Goal: Transaction & Acquisition: Obtain resource

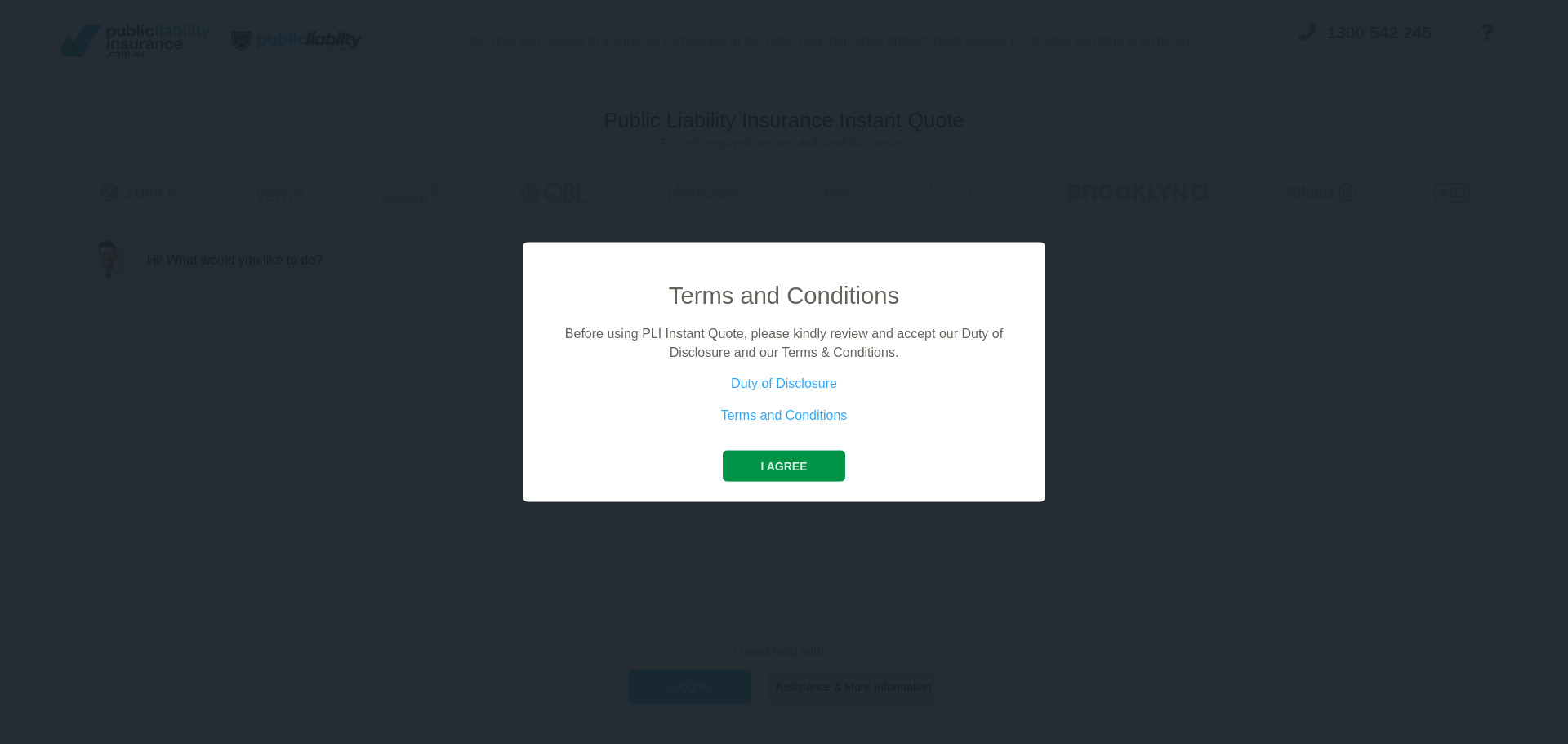
click at [774, 471] on button "I agree" at bounding box center [784, 466] width 122 height 31
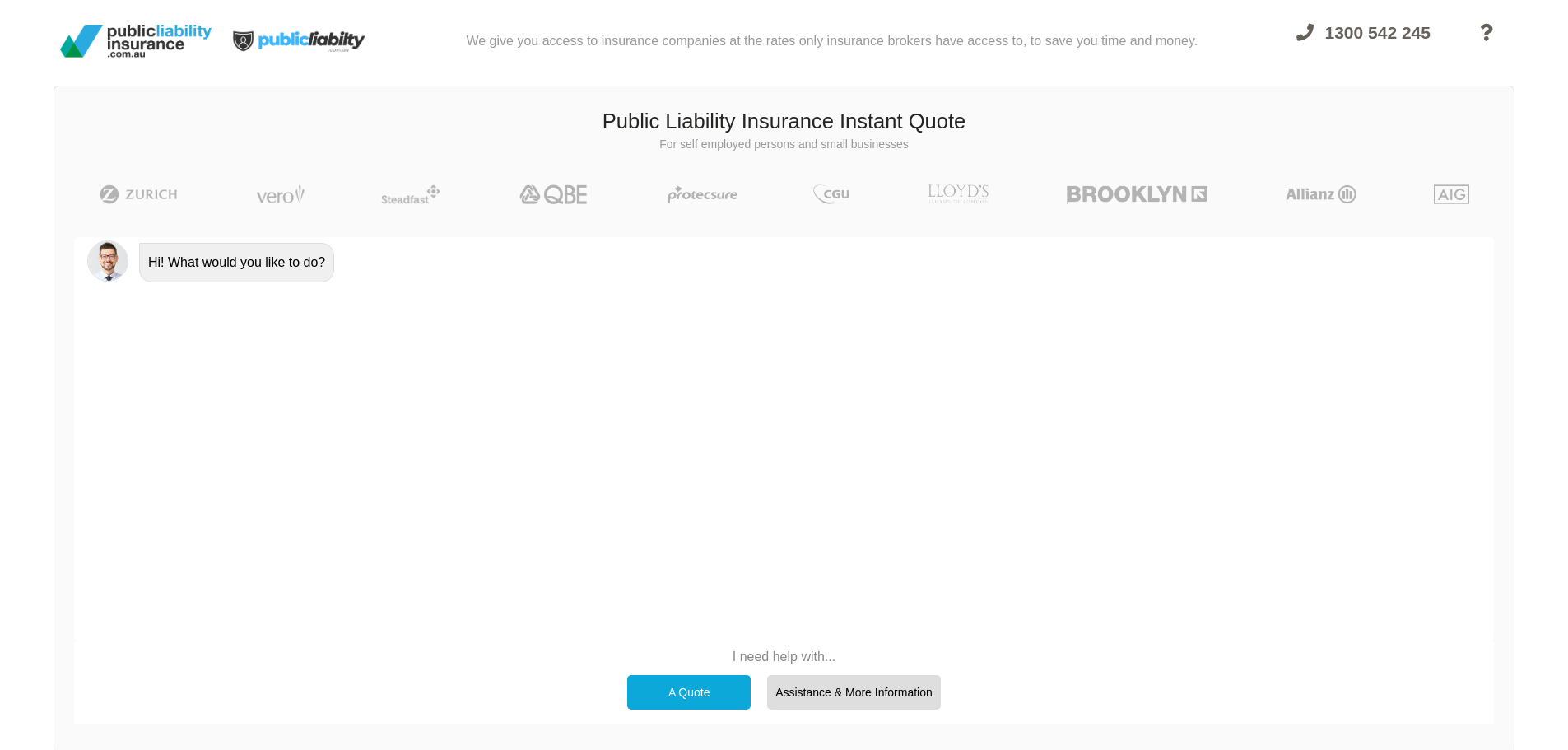
click at [685, 691] on div "A Quote" at bounding box center [688, 692] width 124 height 34
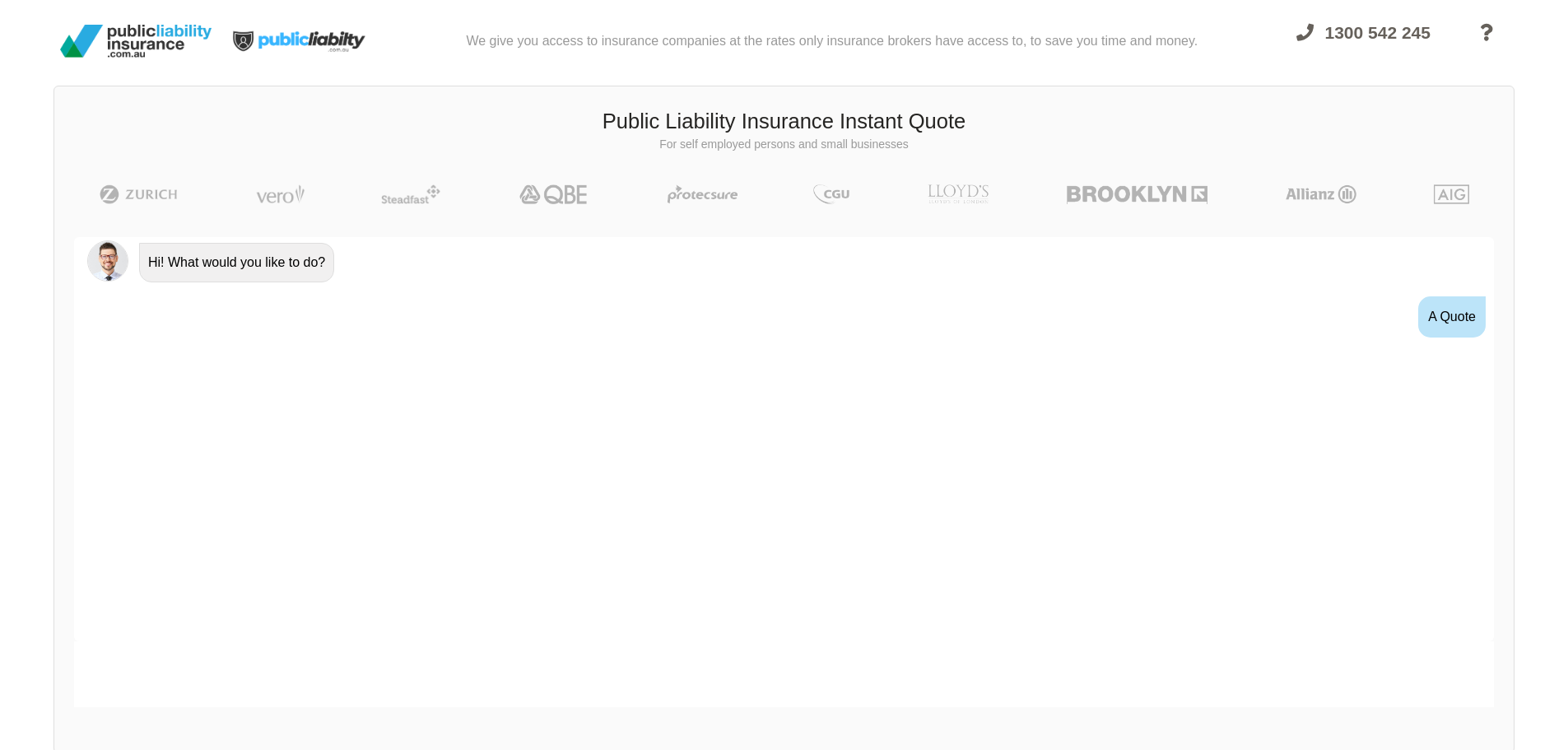
scroll to position [30, 0]
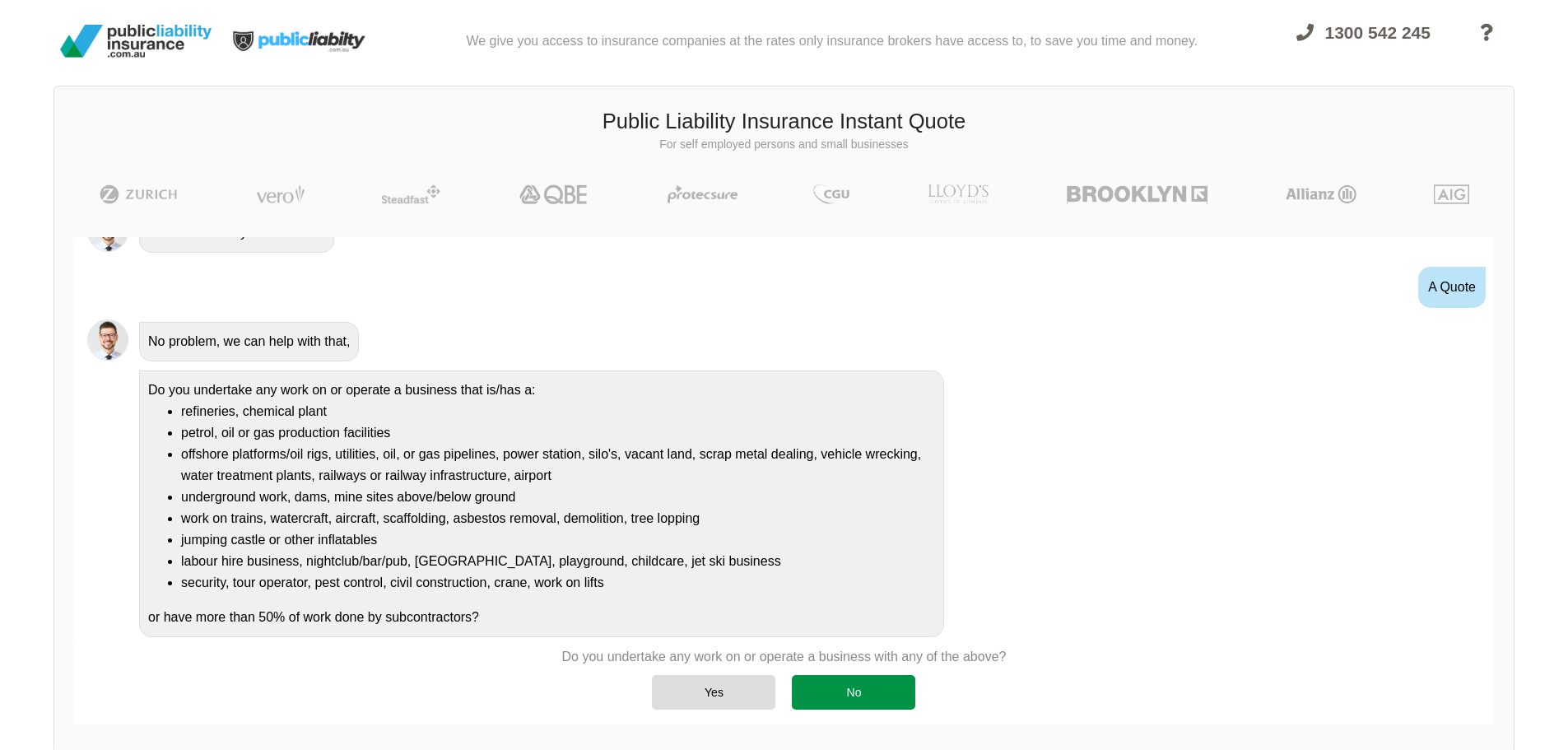
click at [847, 691] on div "No" at bounding box center [853, 692] width 124 height 34
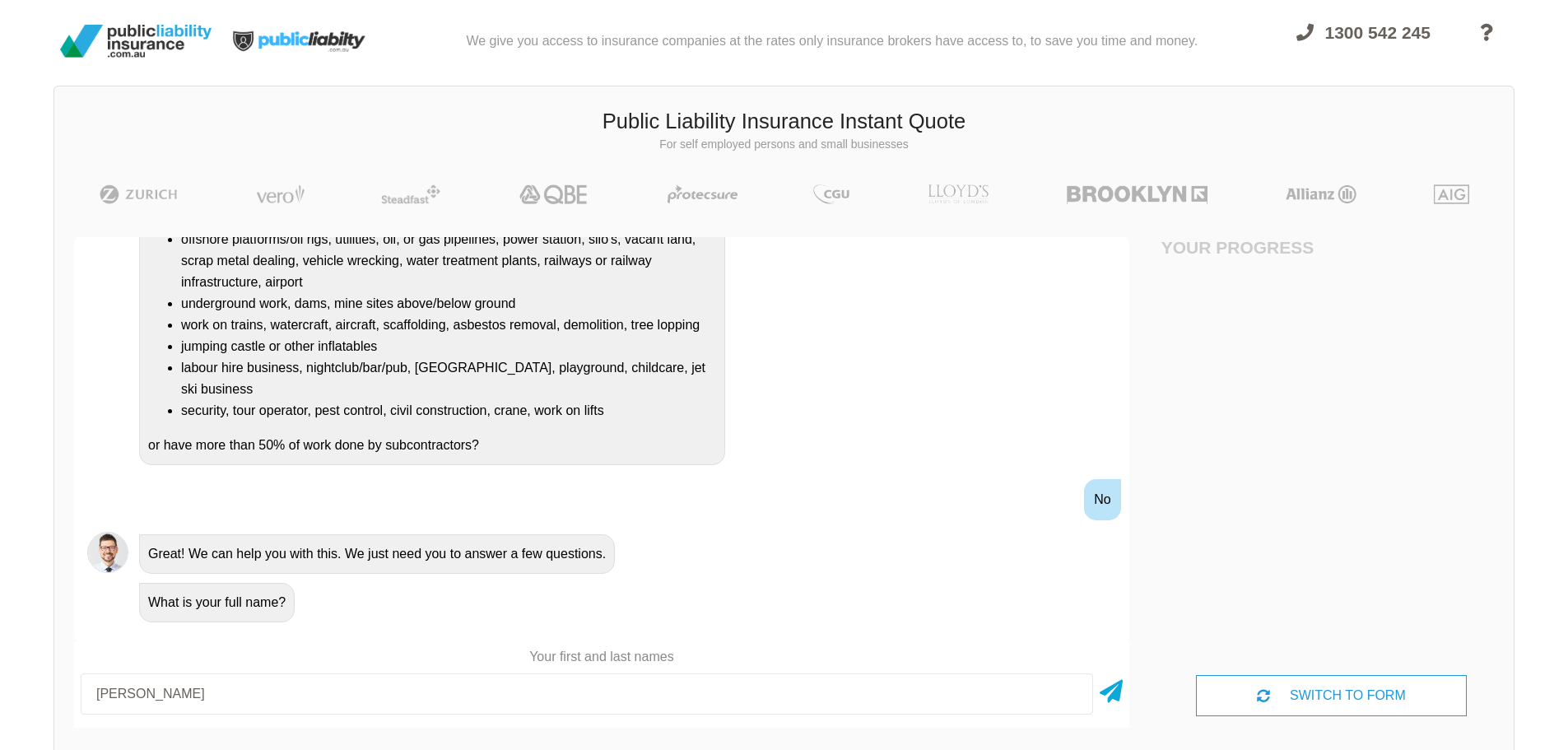
scroll to position [247, 0]
type input "[PERSON_NAME]"
click at [1108, 700] on icon at bounding box center [1110, 688] width 23 height 30
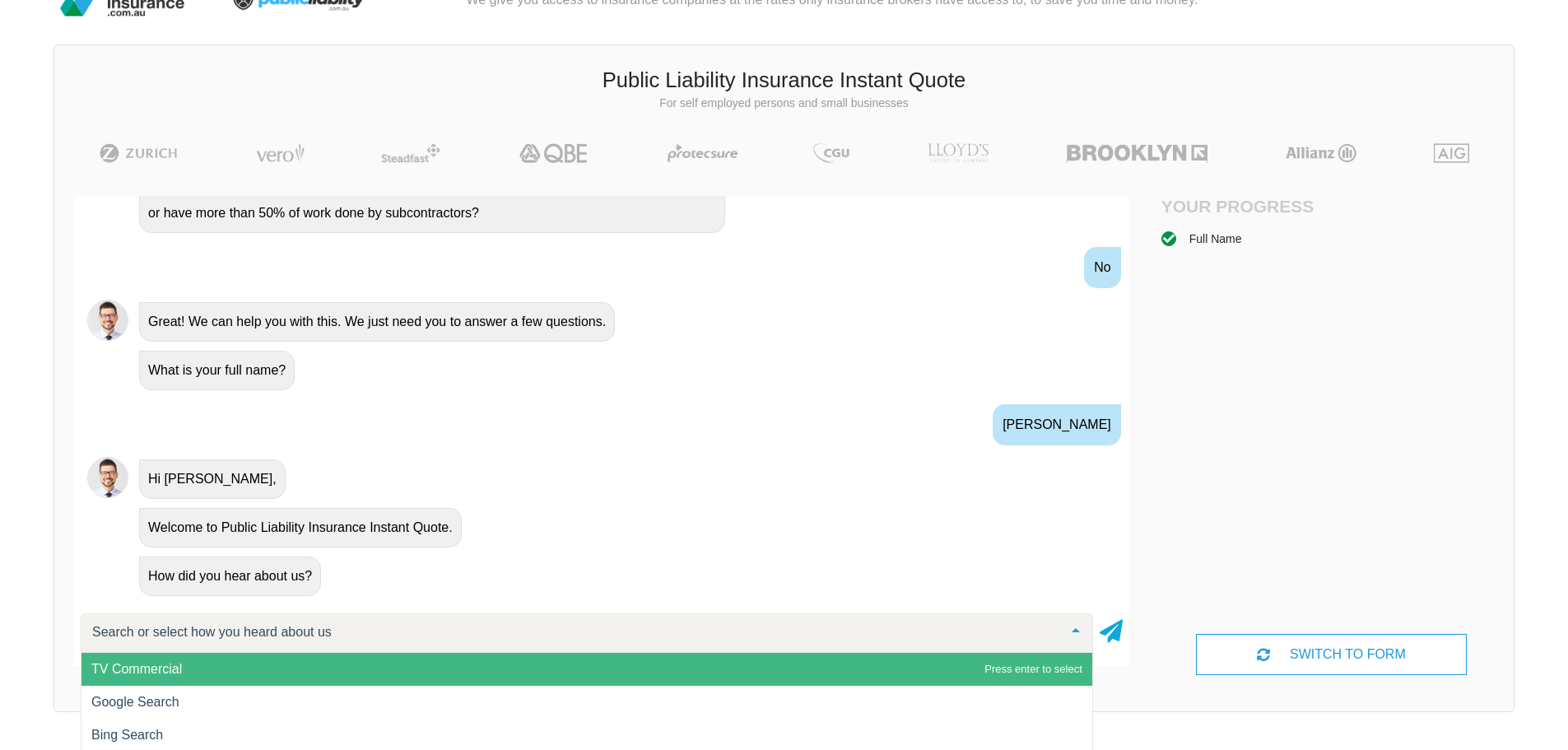
scroll to position [82, 0]
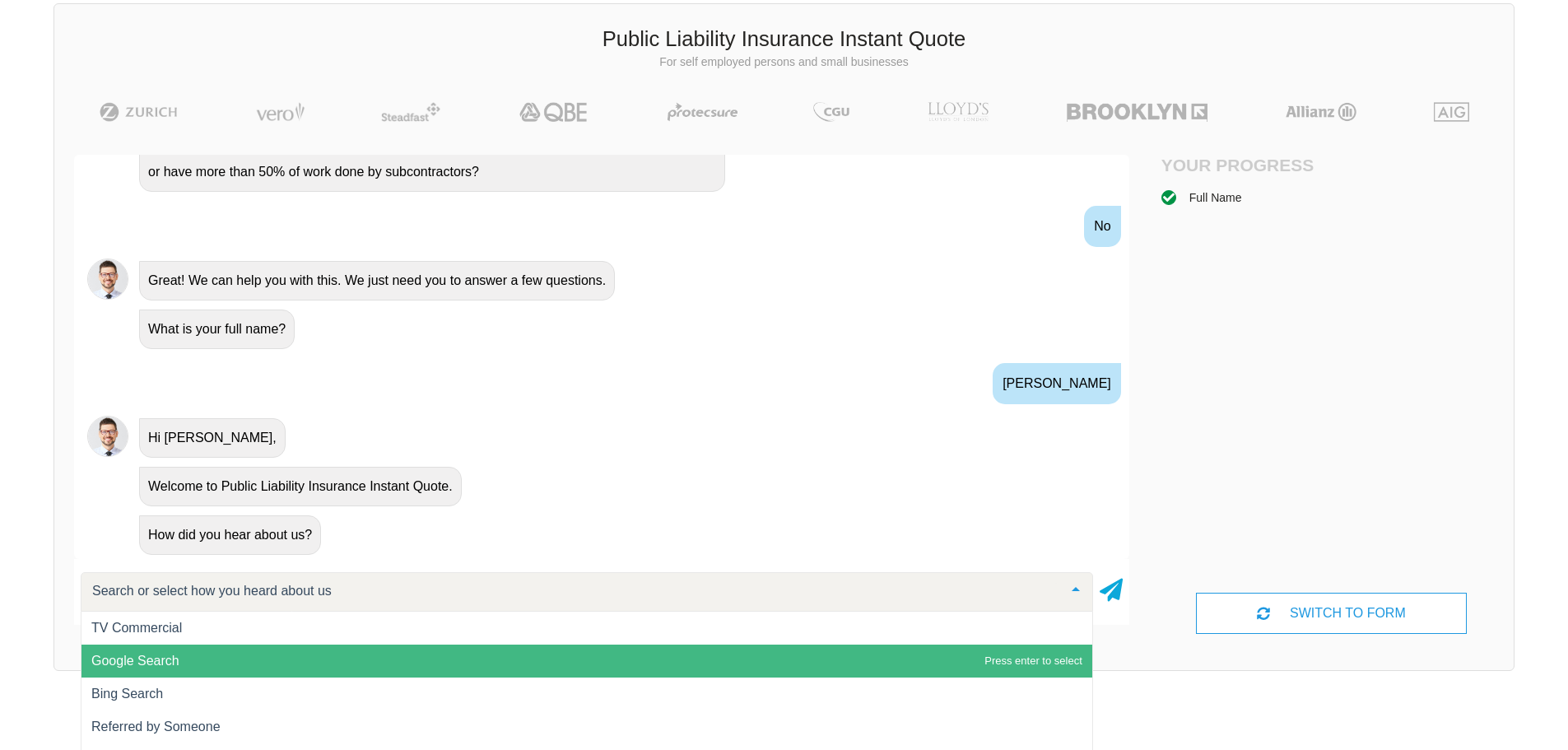
click at [506, 666] on span "Google Search" at bounding box center [586, 660] width 1010 height 33
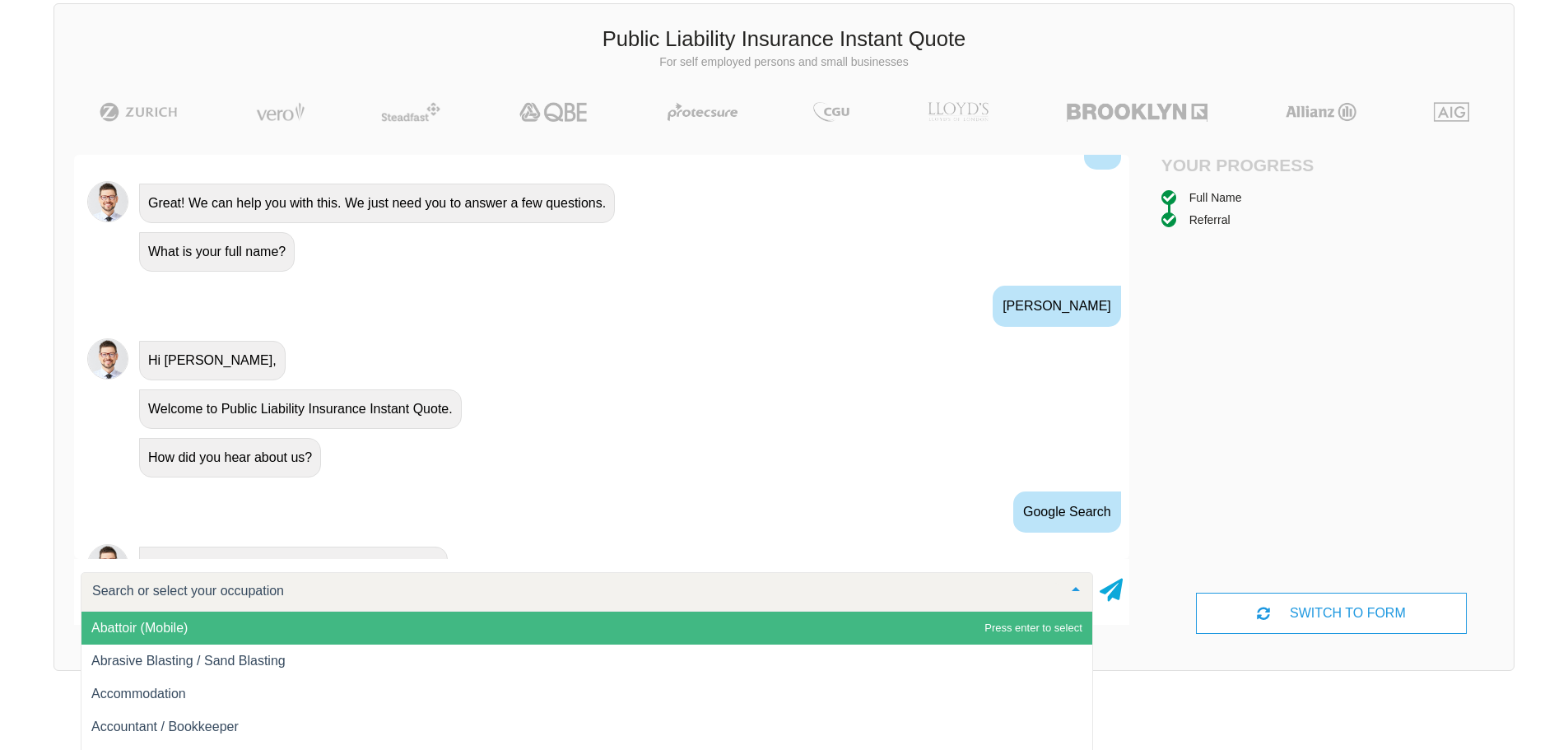
scroll to position [593, 0]
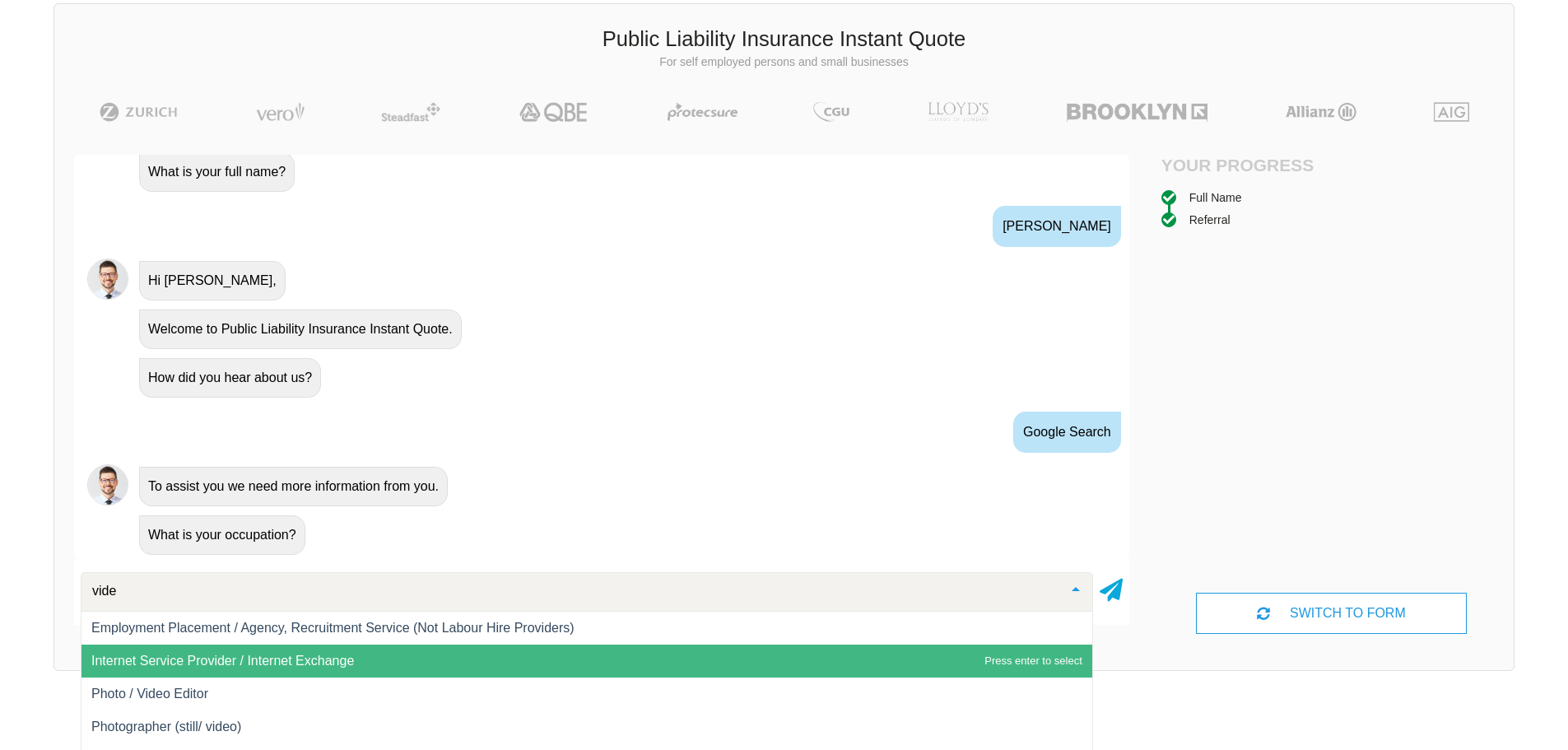
type input "video"
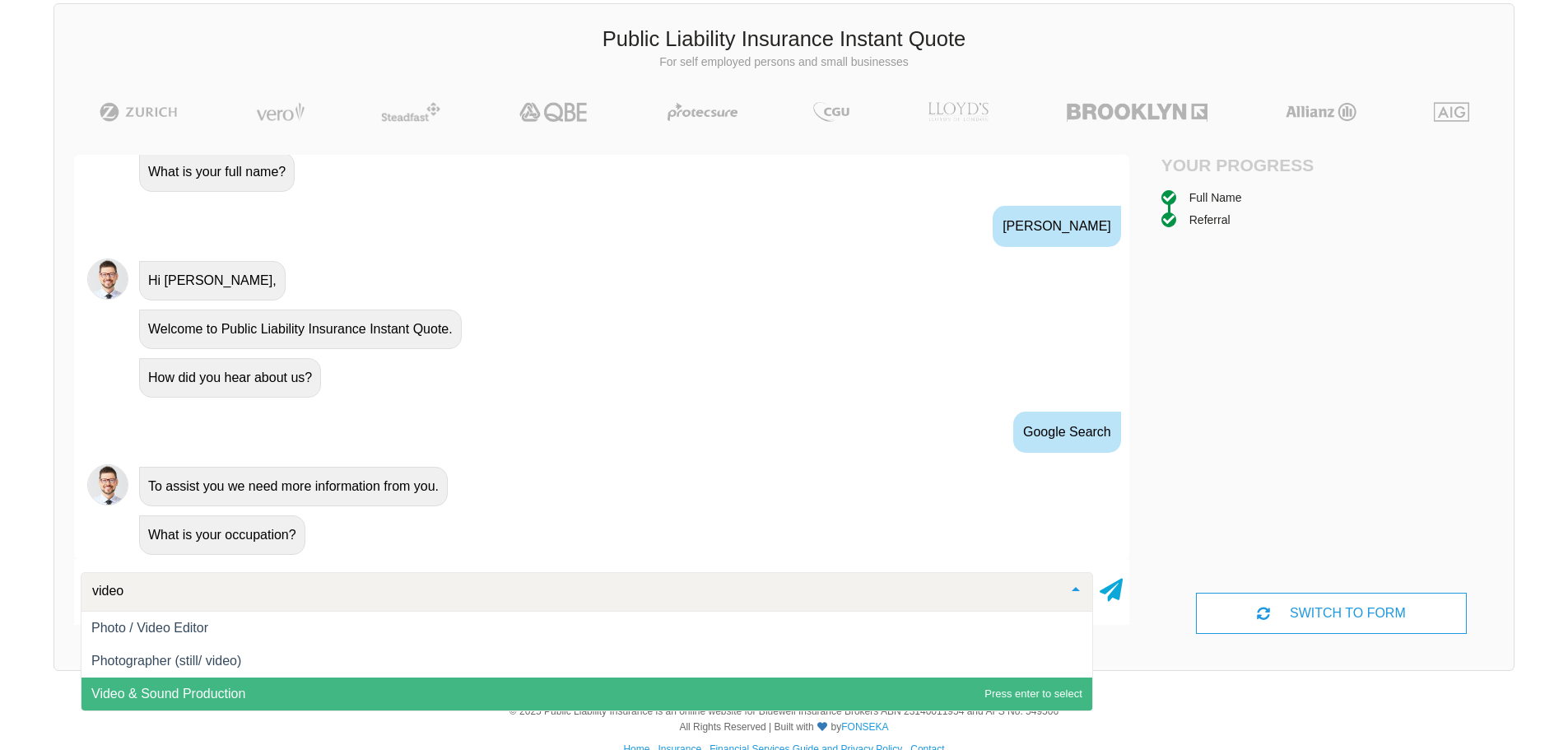
click at [285, 683] on span "Video & Sound Production" at bounding box center [586, 694] width 1010 height 33
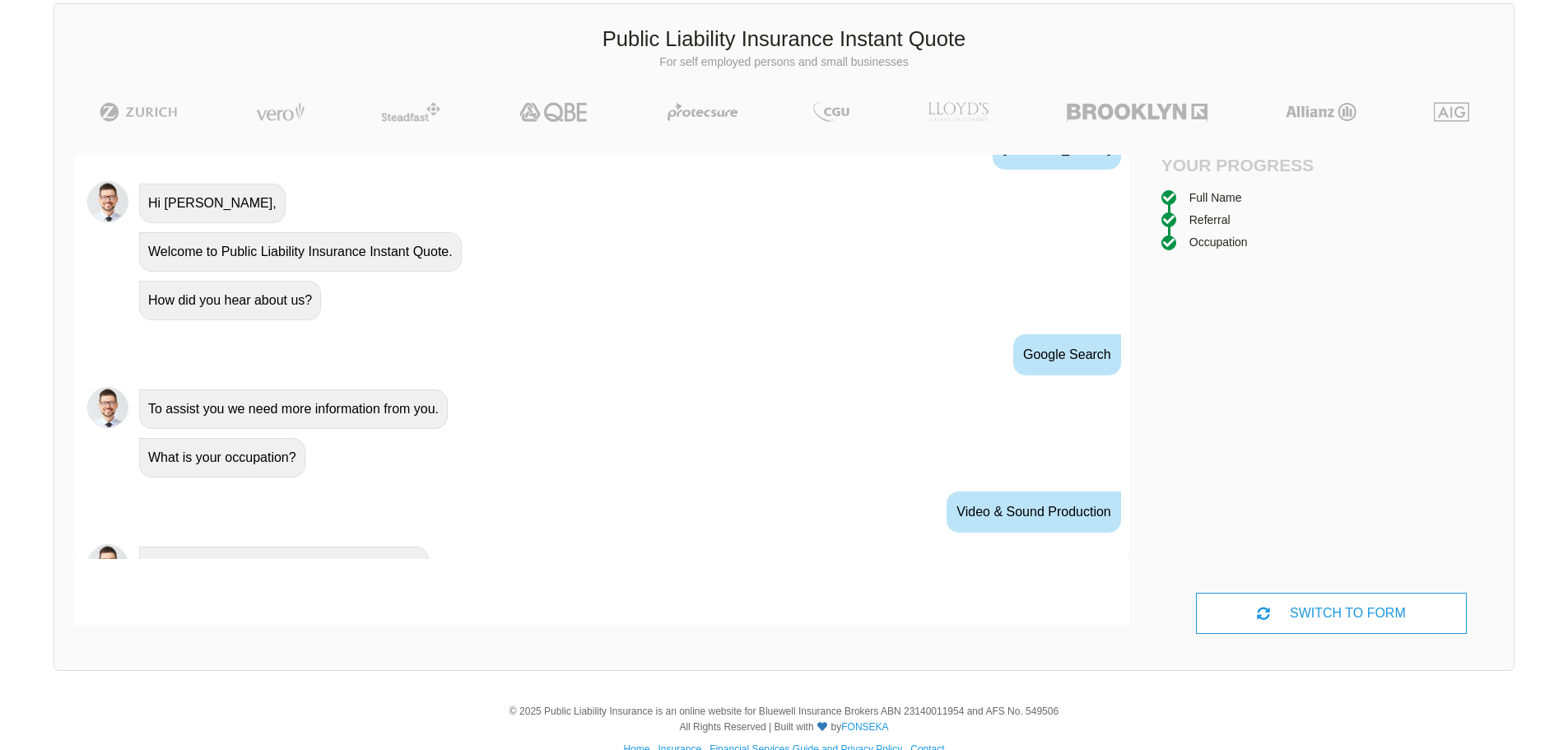
scroll to position [701, 0]
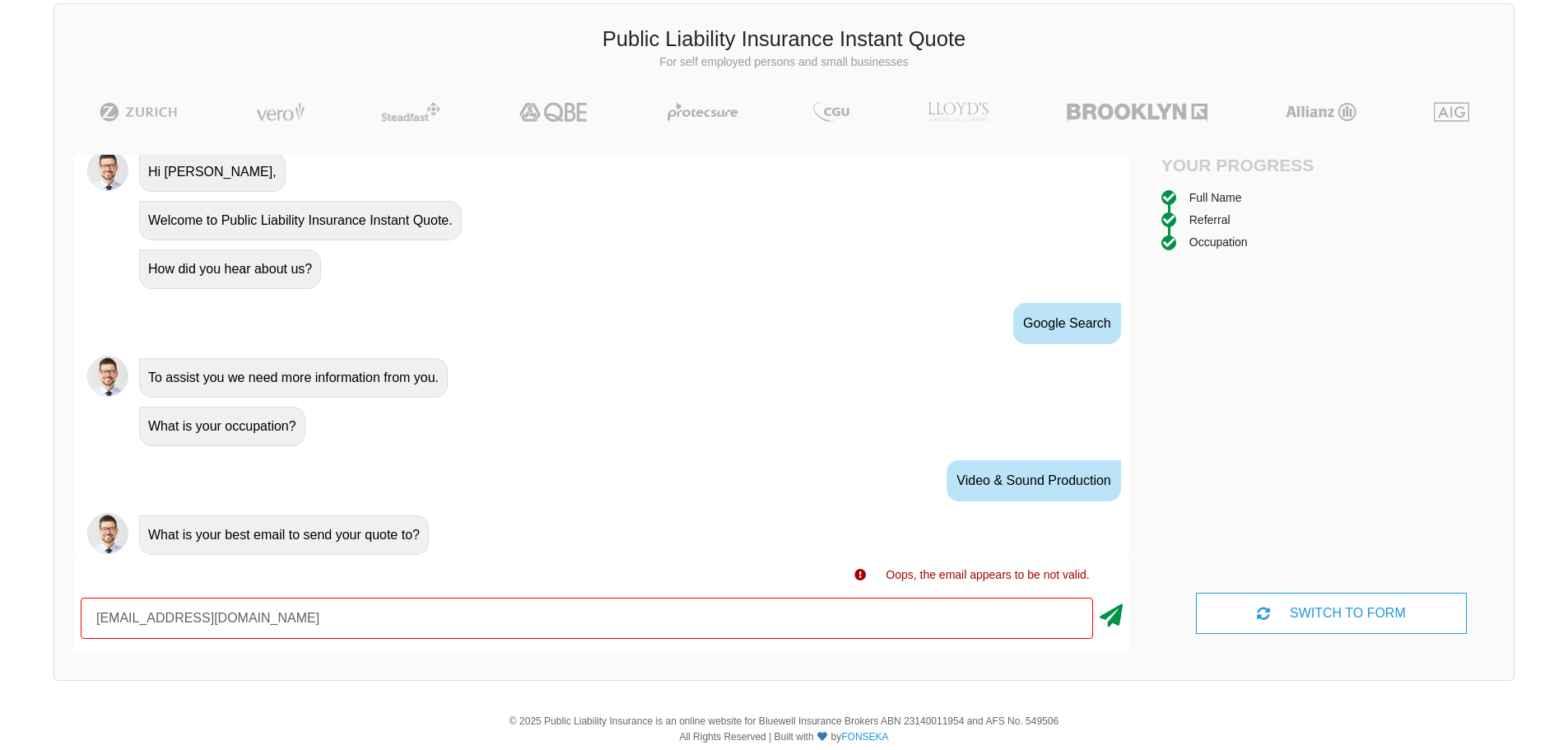
type input "[EMAIL_ADDRESS][DOMAIN_NAME]"
click at [1117, 615] on icon at bounding box center [1110, 612] width 23 height 30
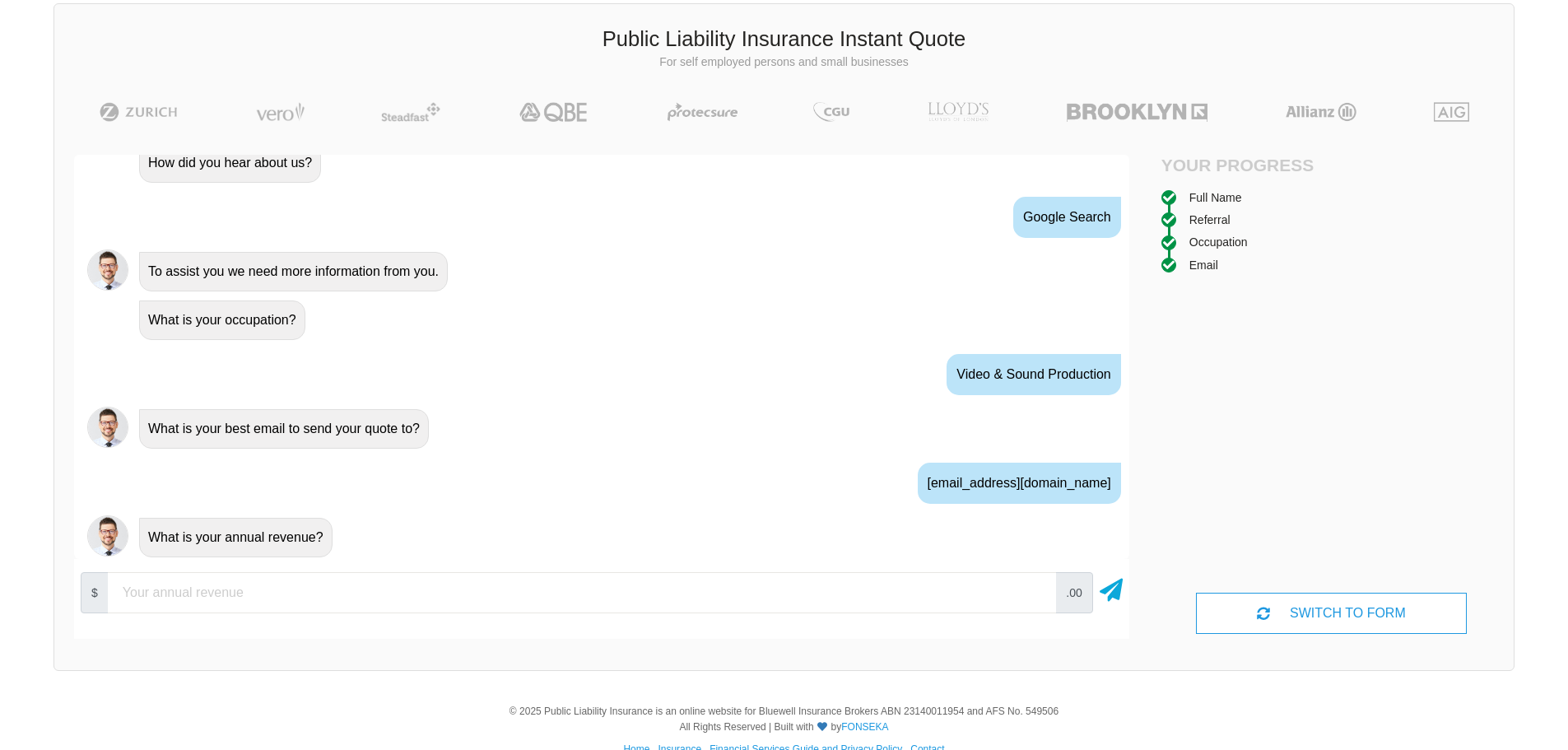
scroll to position [810, 0]
type input "95000"
click at [1105, 591] on icon at bounding box center [1110, 587] width 23 height 30
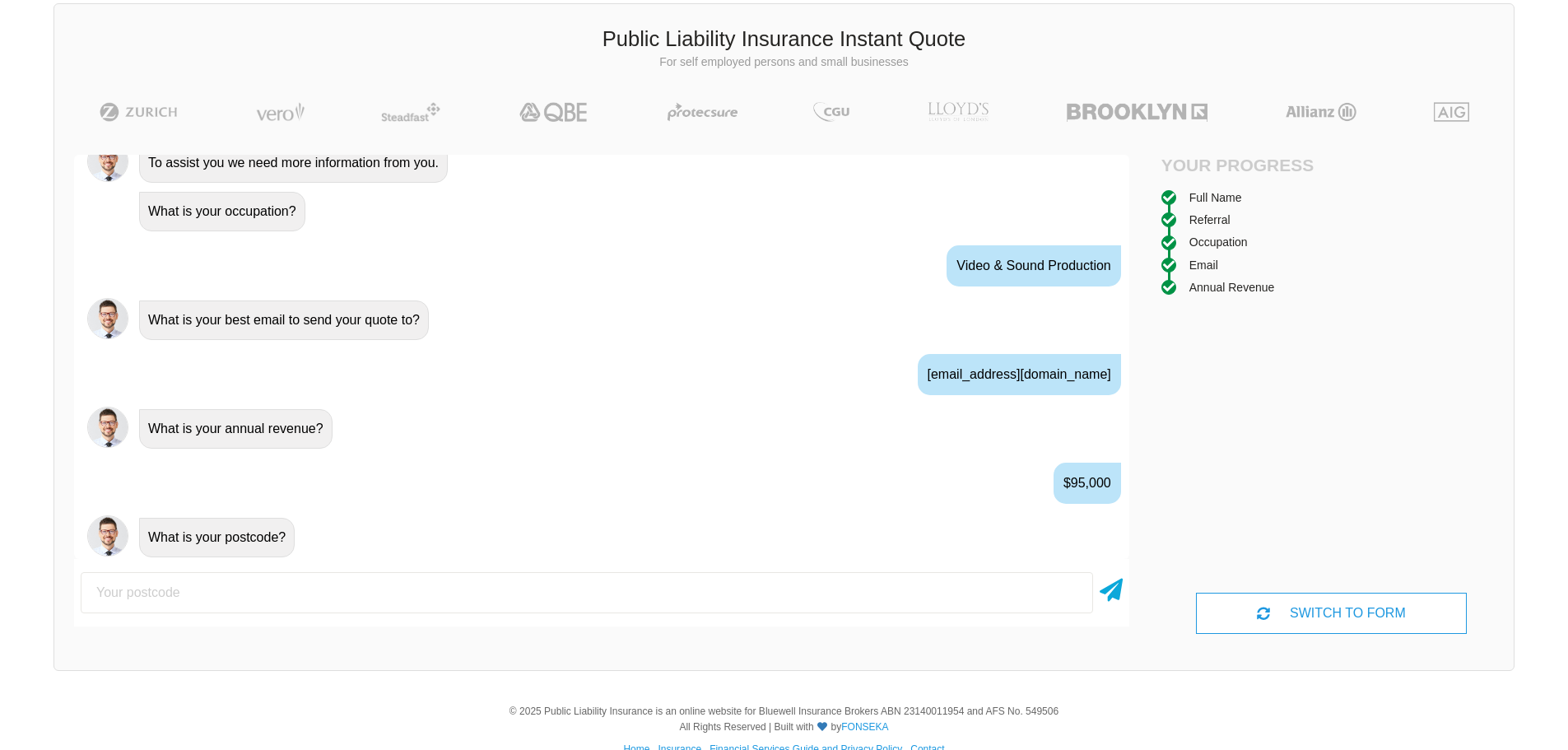
scroll to position [918, 0]
type input "4503"
click at [1112, 594] on icon at bounding box center [1110, 587] width 23 height 30
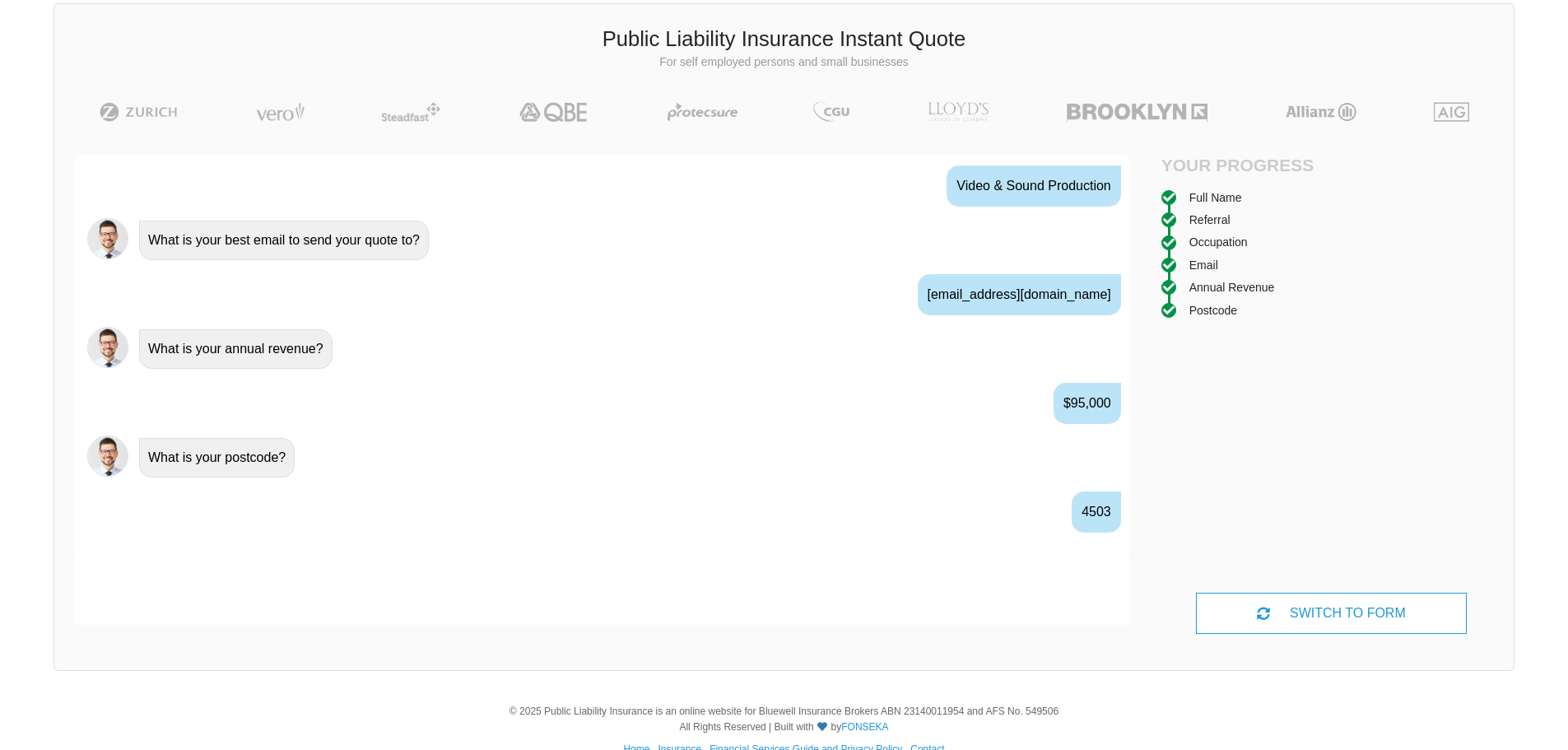
scroll to position [1028, 0]
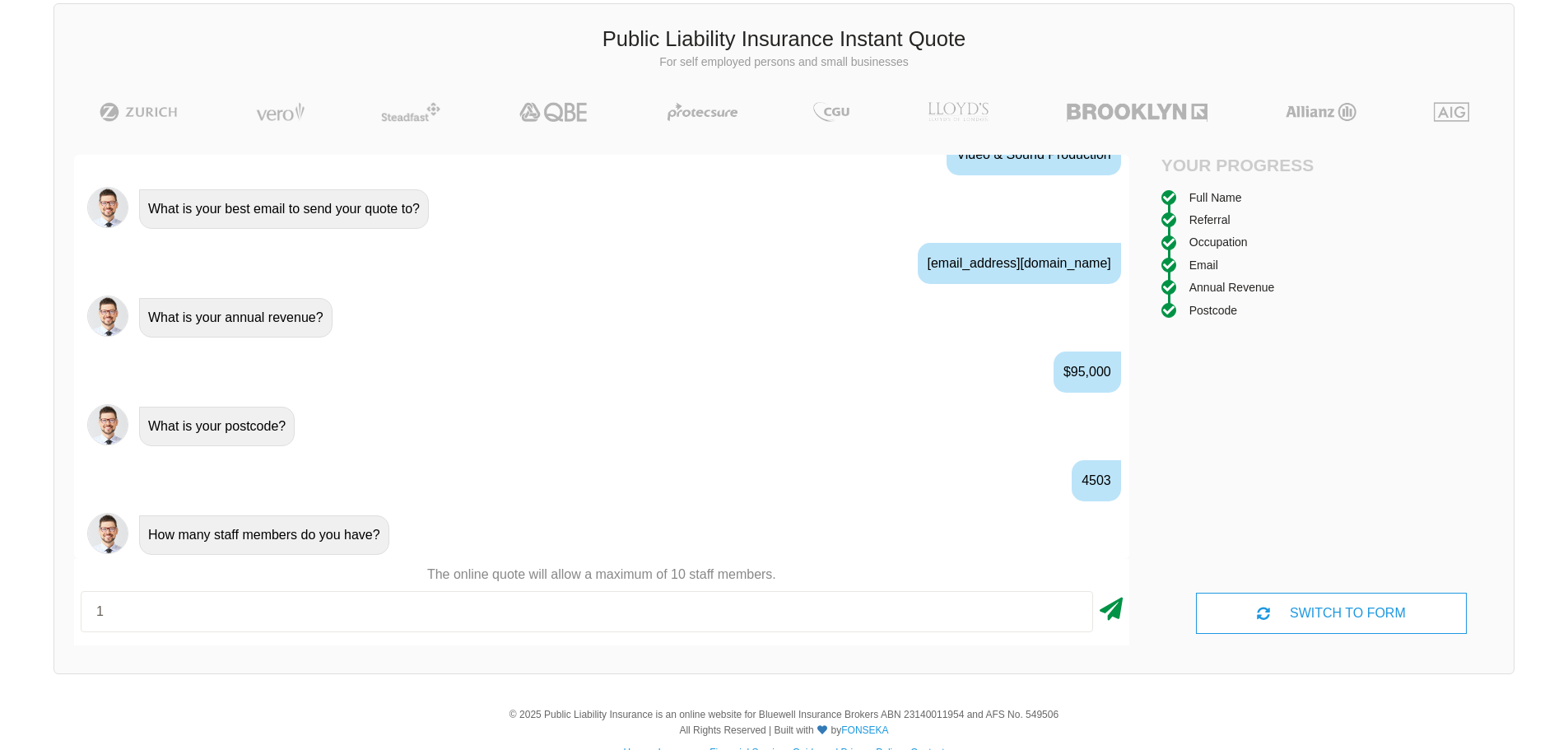
type input "1"
click at [1111, 614] on icon at bounding box center [1110, 606] width 23 height 30
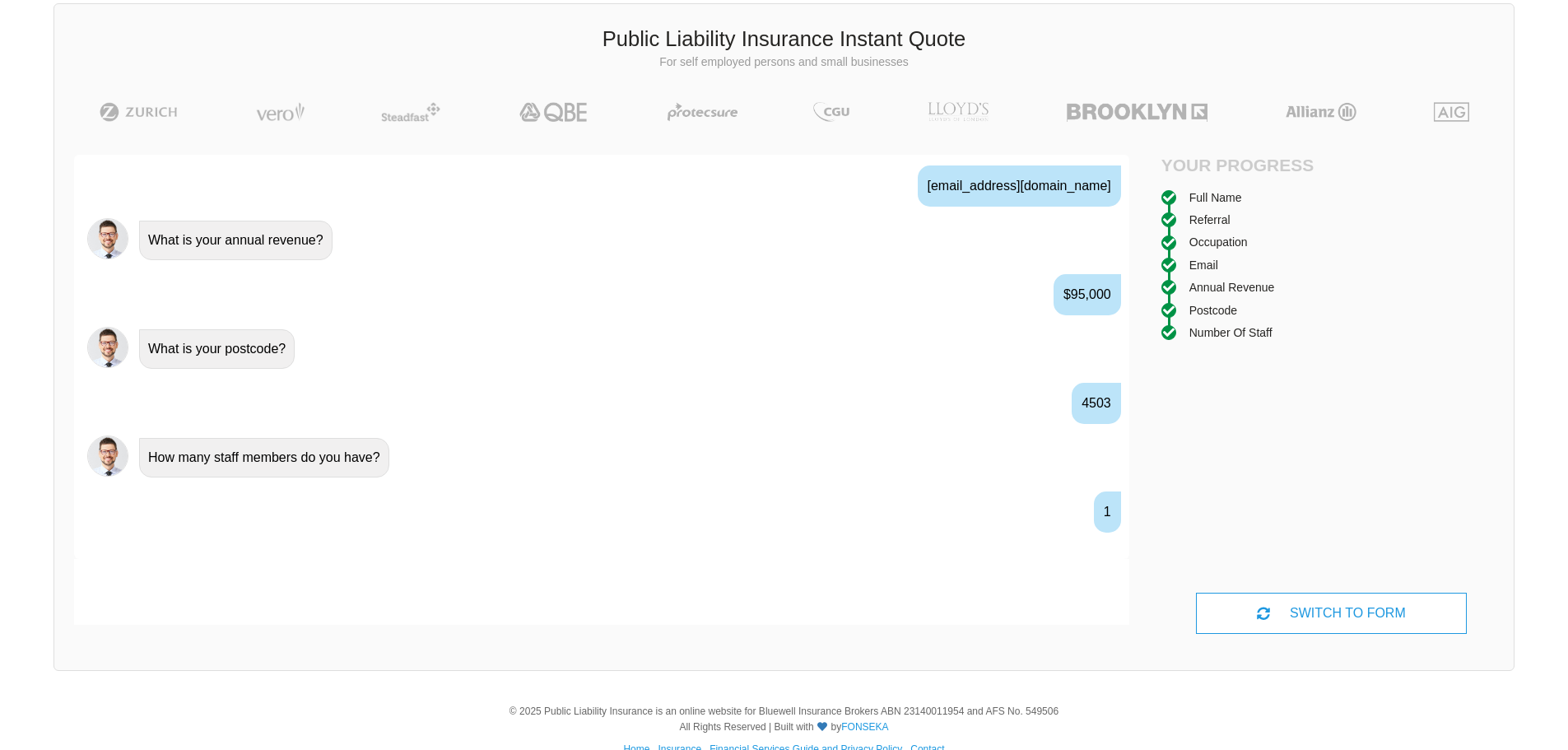
scroll to position [1136, 0]
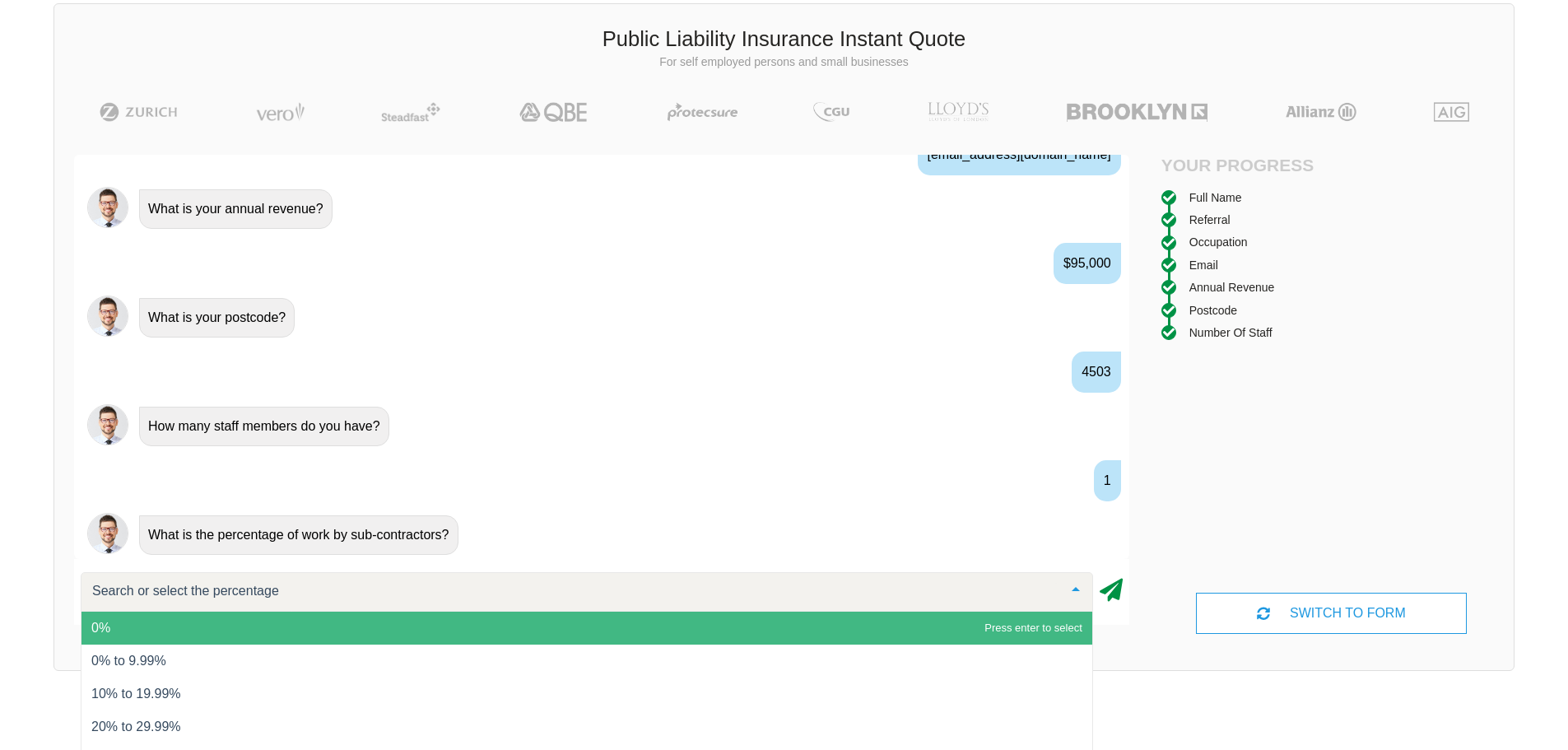
click at [1117, 595] on icon at bounding box center [1110, 587] width 23 height 30
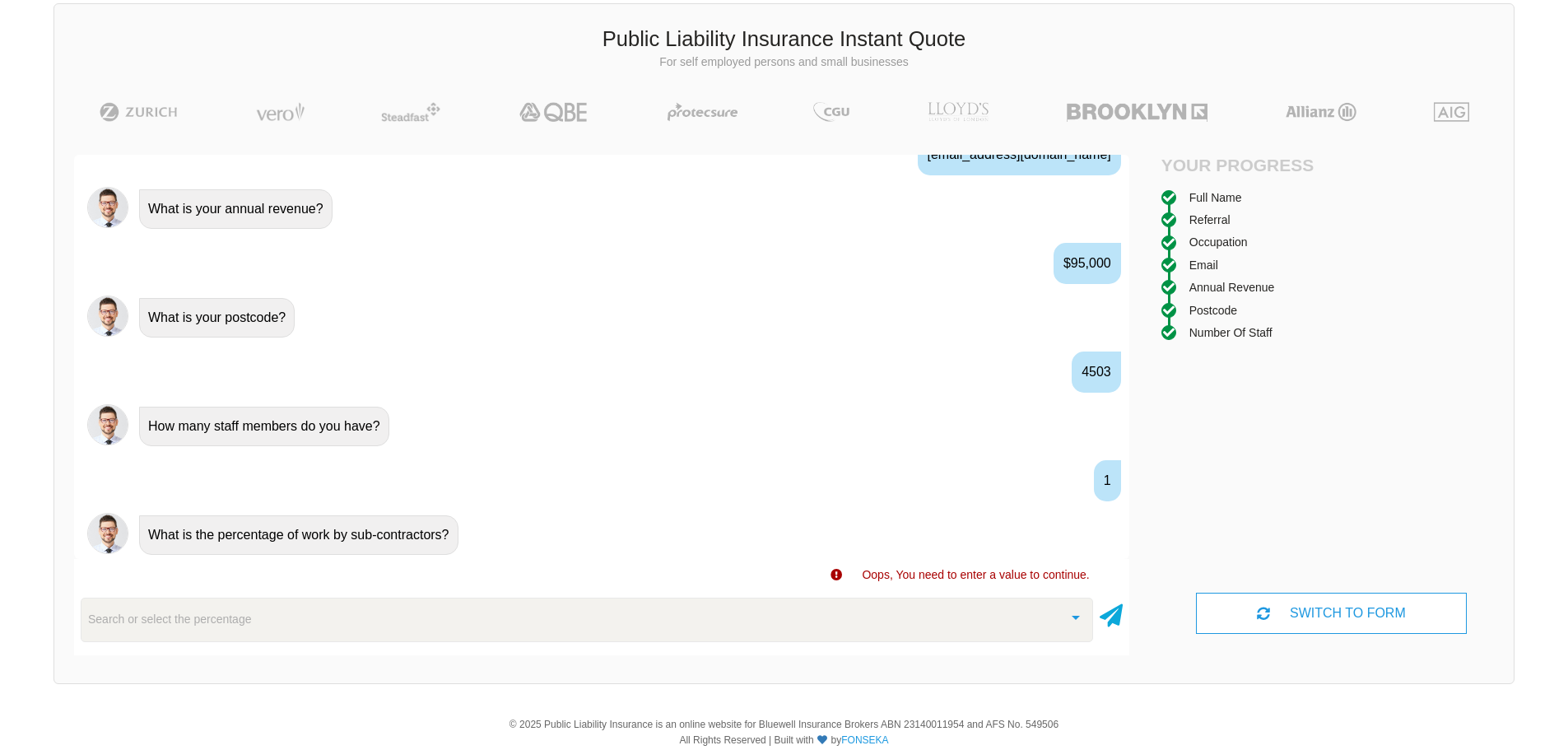
click at [792, 595] on div "Search or select the percentage 0% 0% to 9.99% 10% to 19.99% 20% to 29.99% 30% …" at bounding box center [601, 619] width 1055 height 57
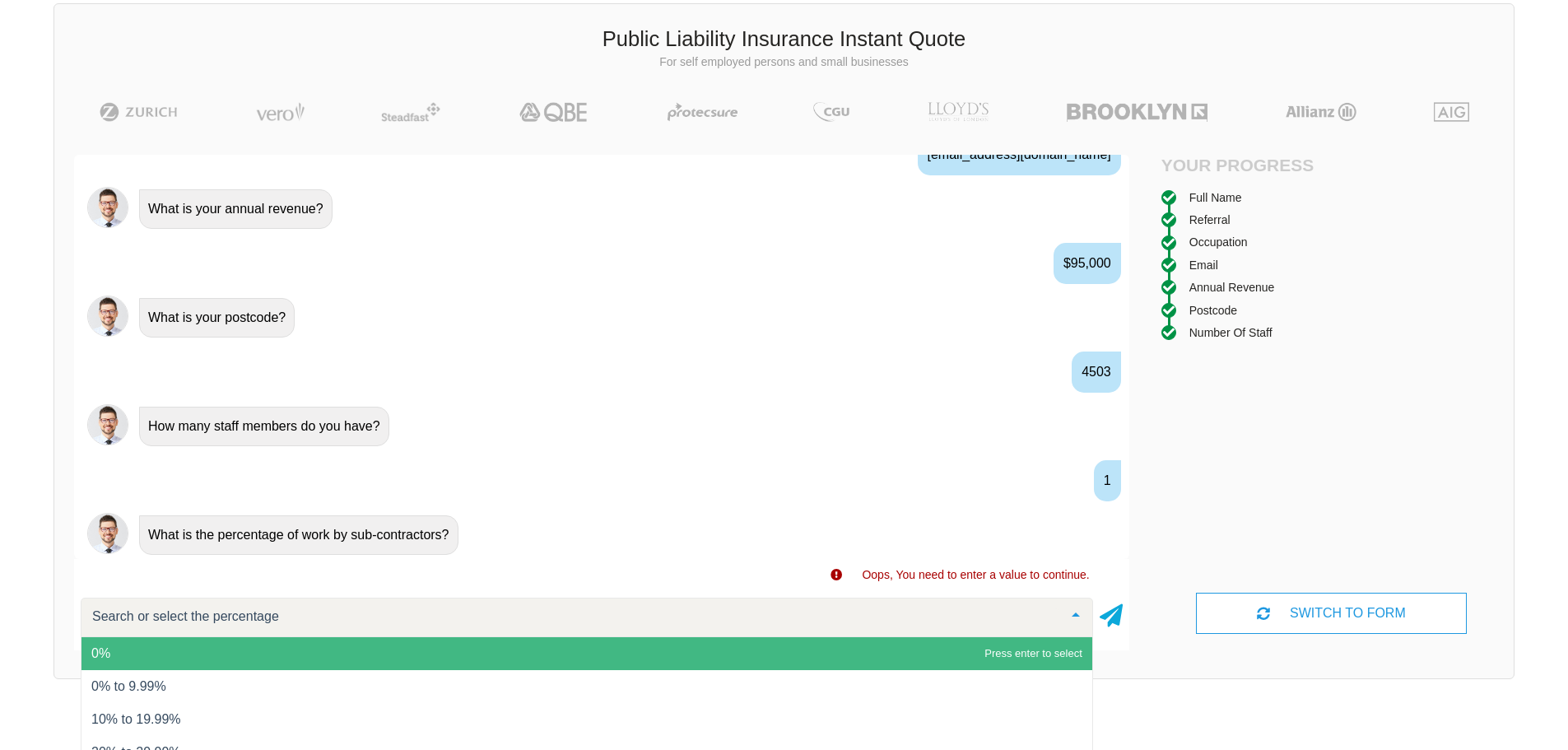
click at [793, 613] on div at bounding box center [586, 618] width 1012 height 39
type input "0"
click at [1107, 617] on icon at bounding box center [1110, 612] width 23 height 30
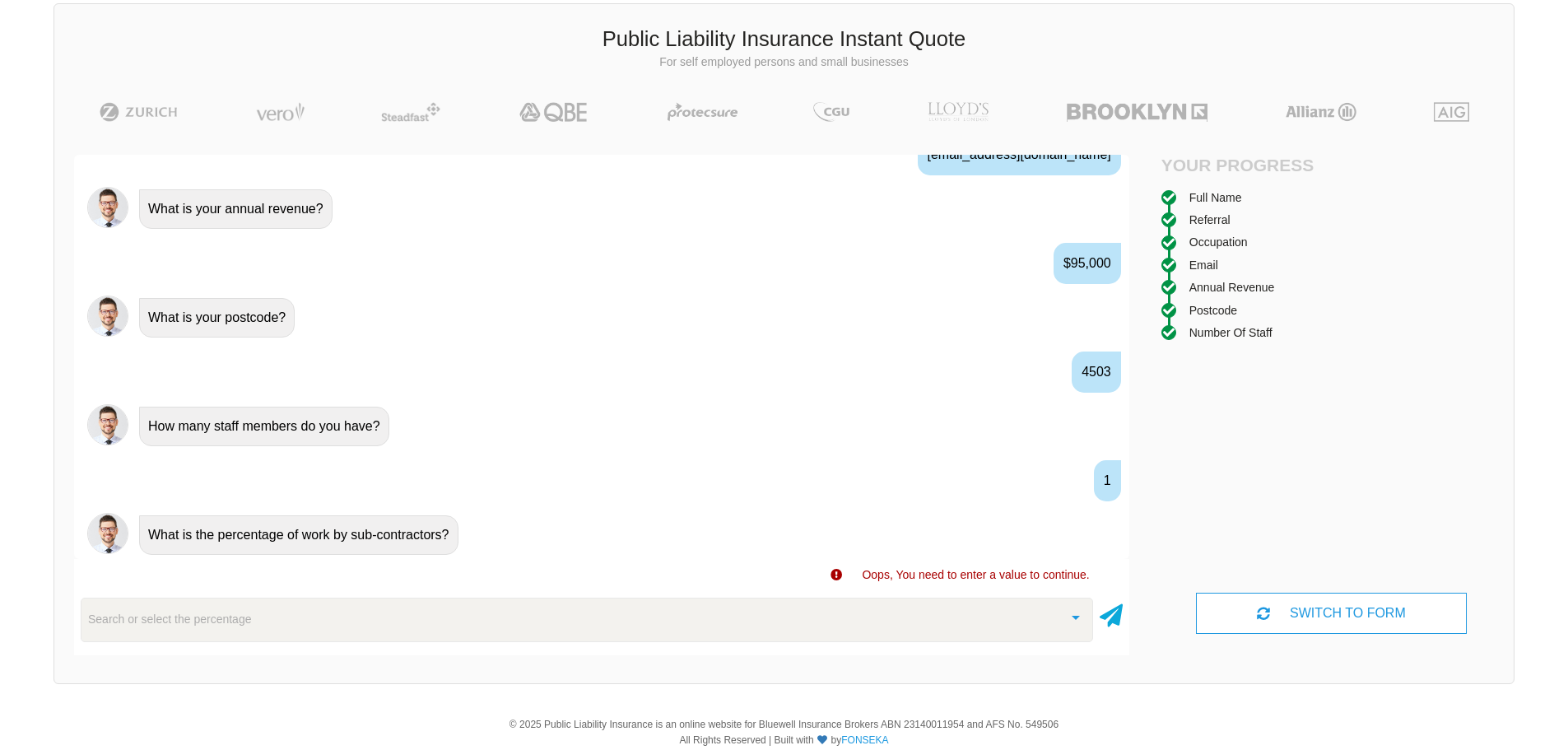
click at [974, 610] on div "Search or select the percentage" at bounding box center [586, 620] width 1012 height 44
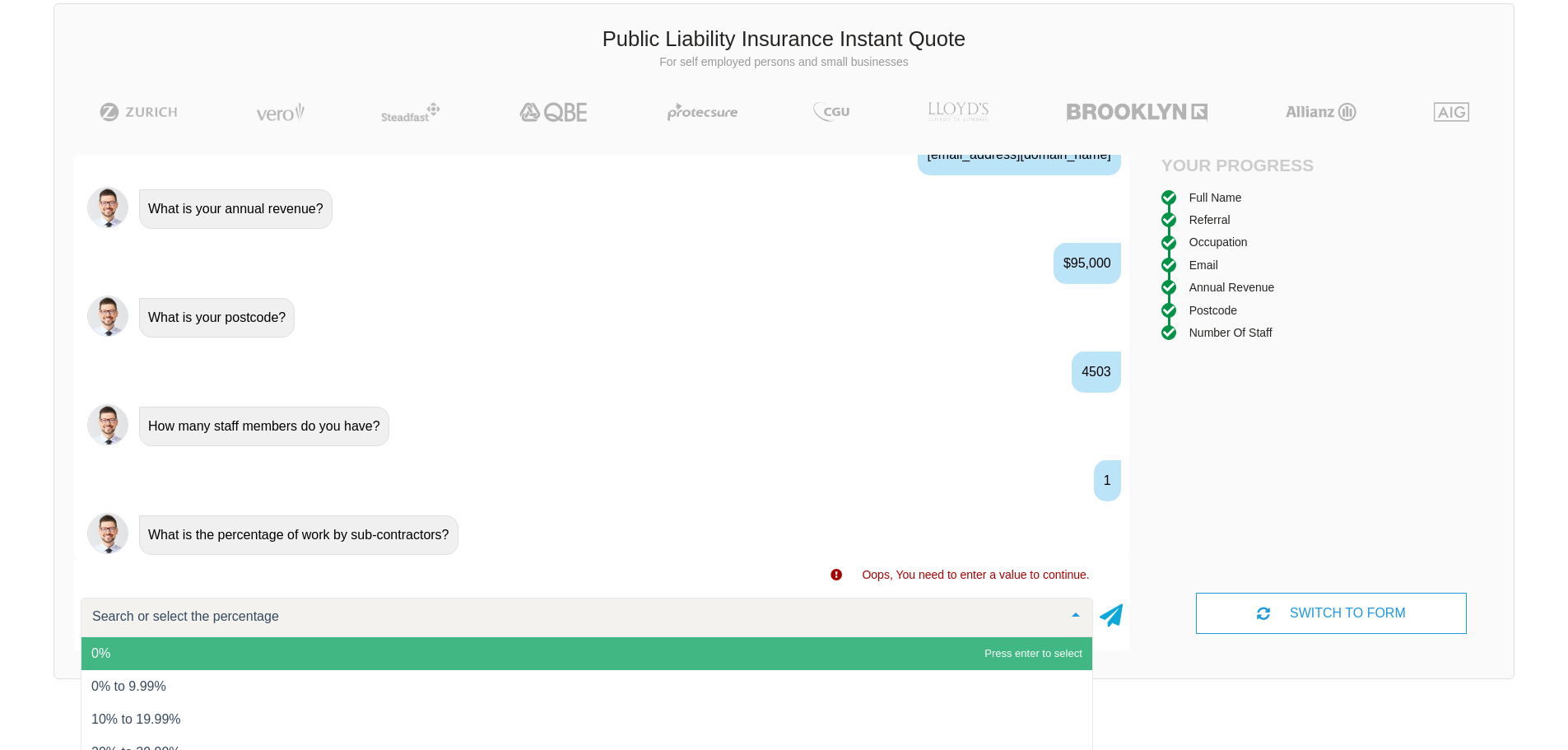
click at [940, 651] on span "0%" at bounding box center [586, 653] width 1010 height 33
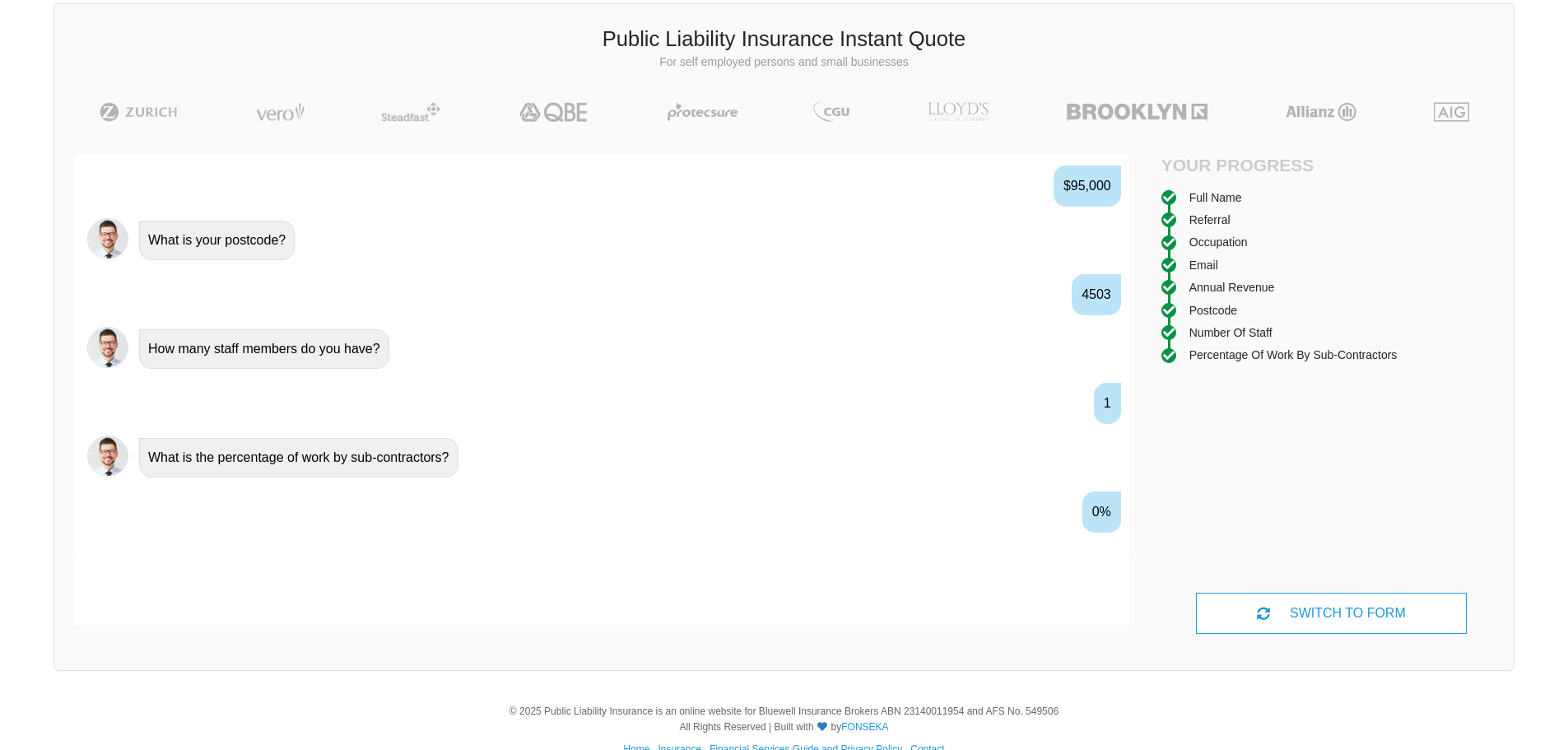
scroll to position [1245, 0]
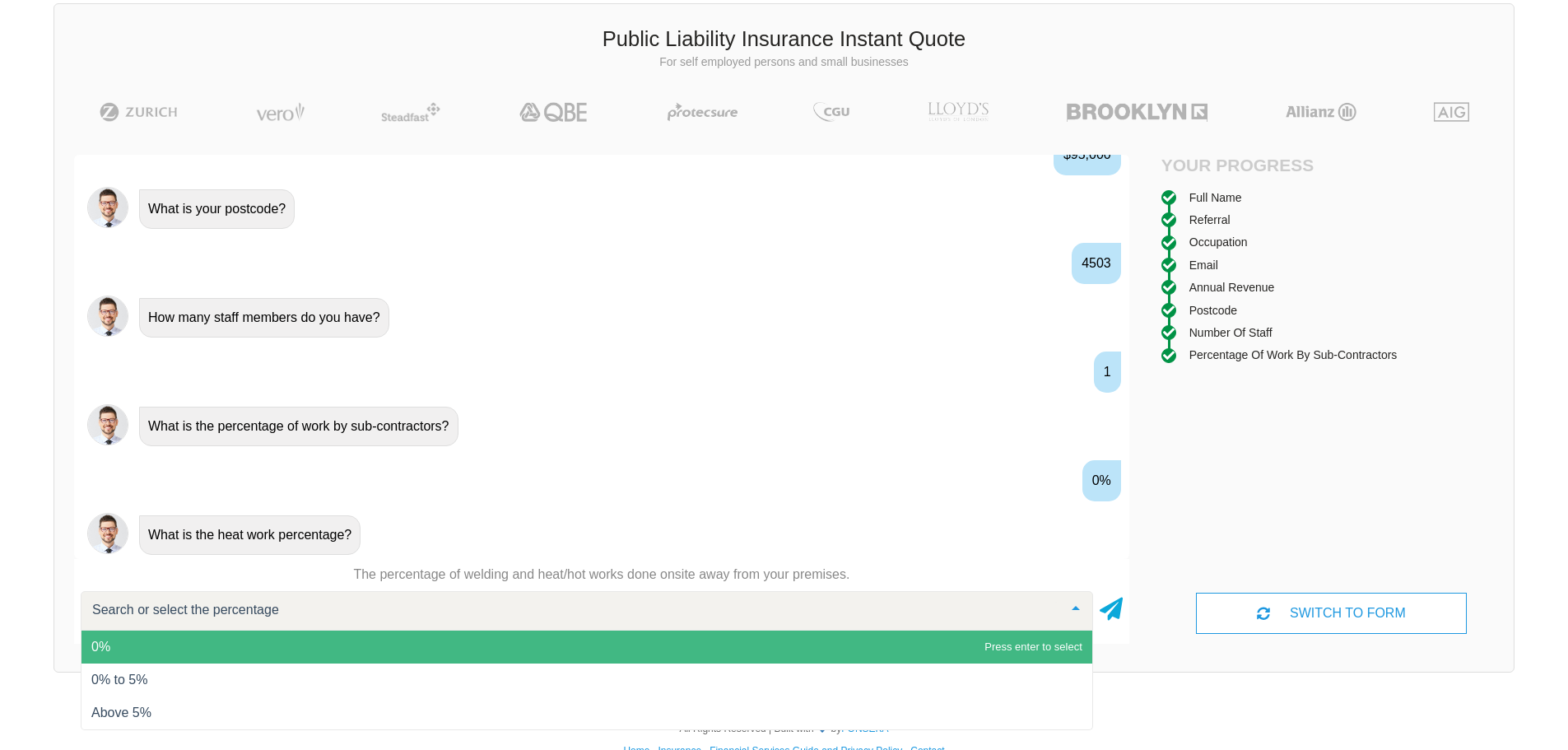
click at [908, 656] on span "0%" at bounding box center [586, 647] width 1010 height 33
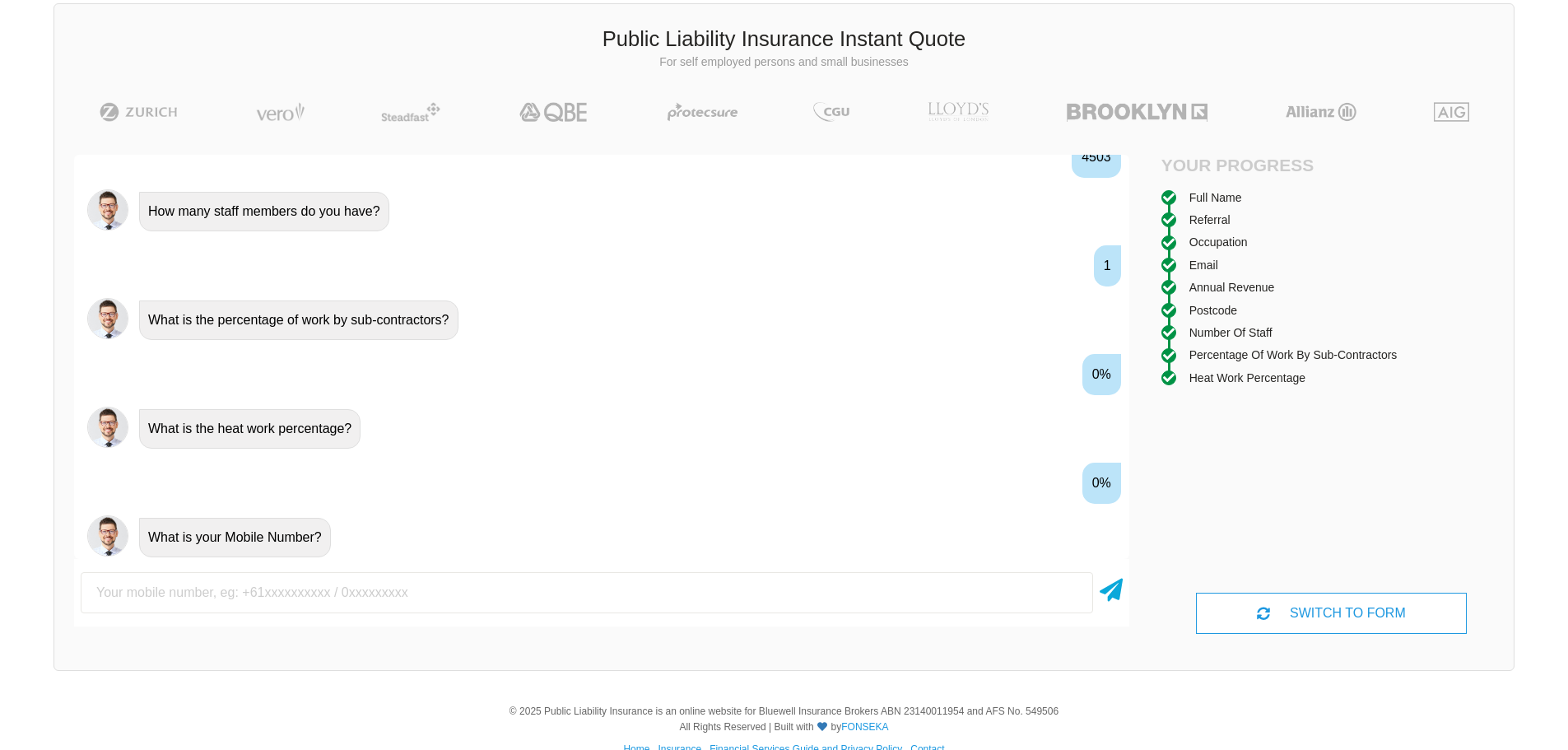
scroll to position [1353, 0]
type input "0435009449"
click at [1117, 589] on icon at bounding box center [1110, 587] width 23 height 30
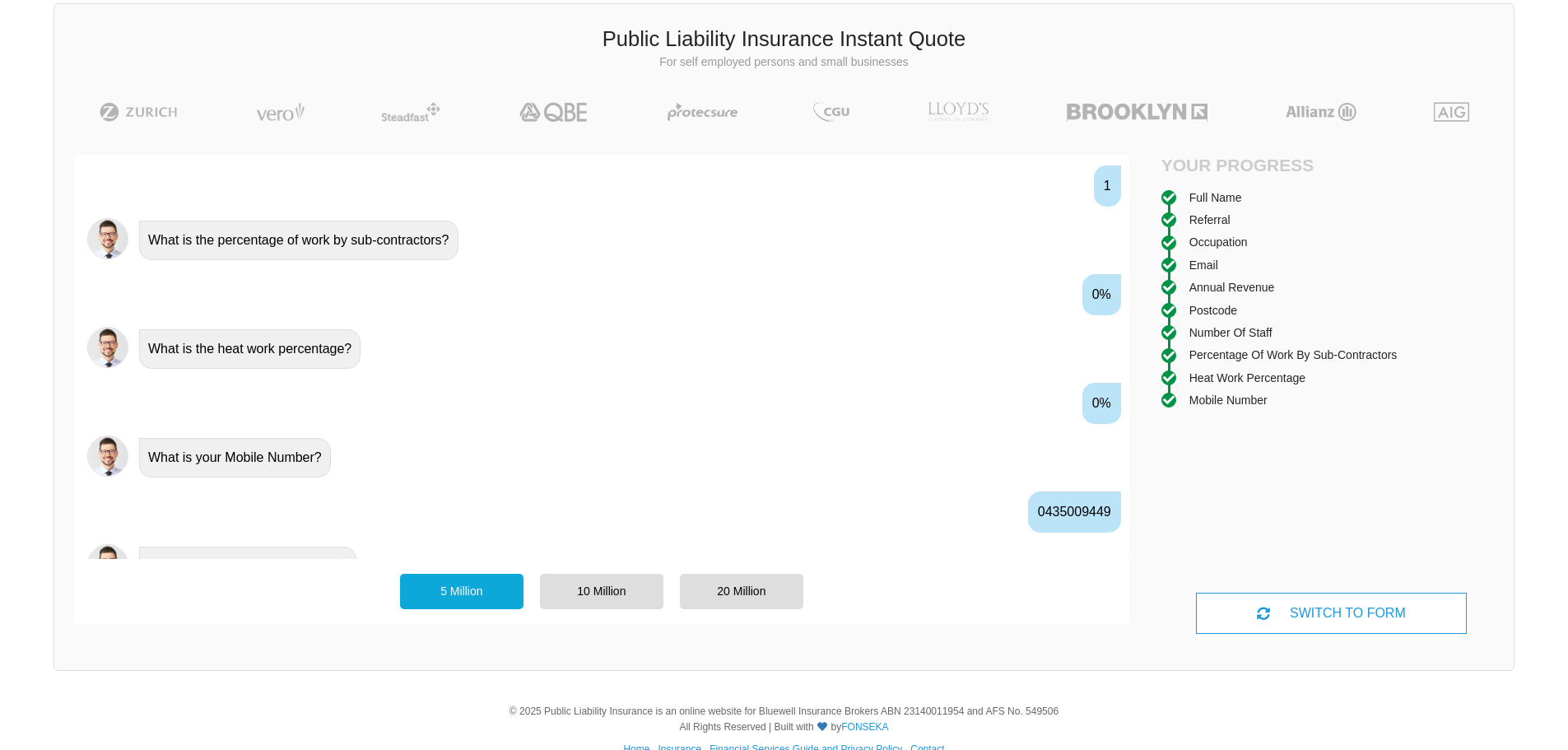
scroll to position [1462, 0]
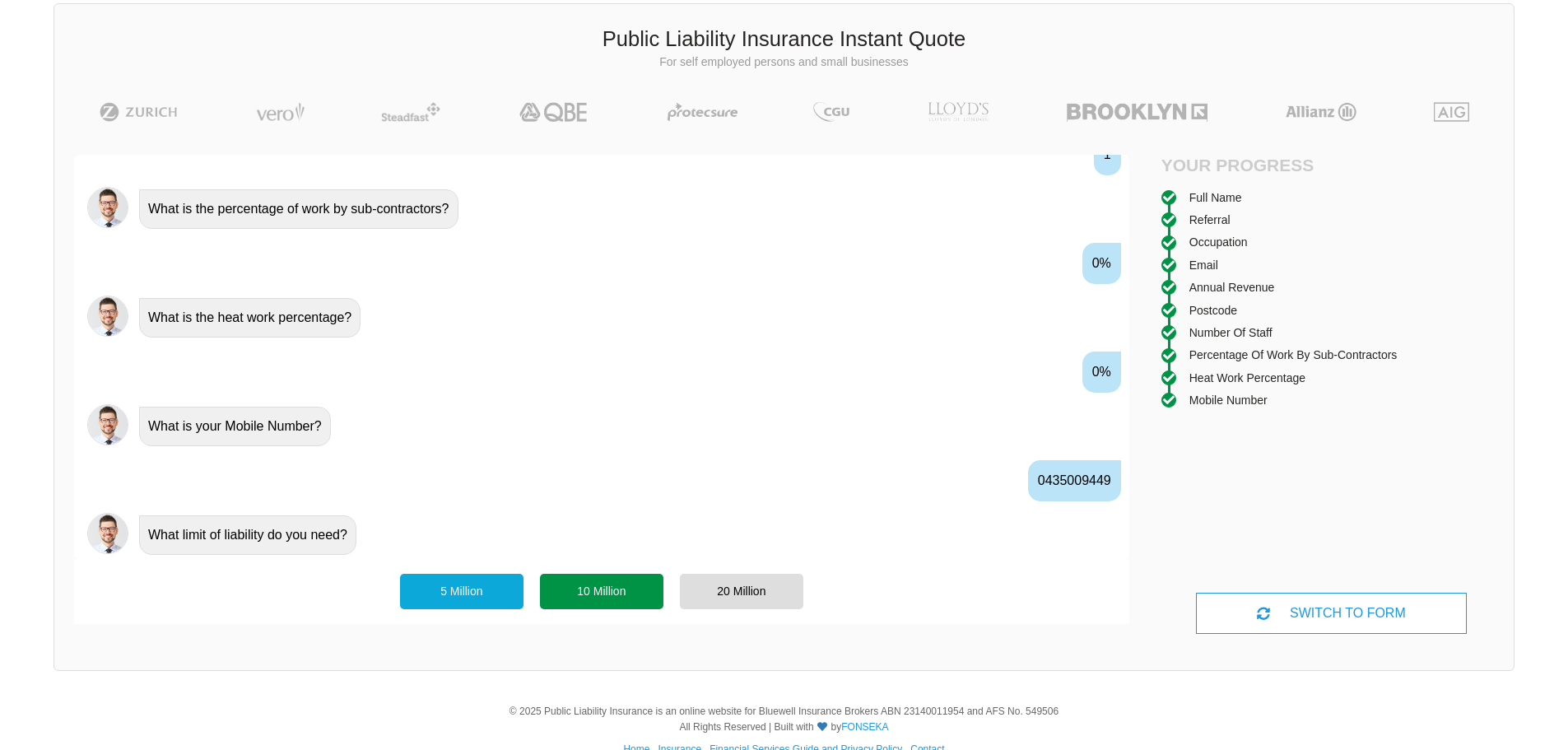
click at [617, 591] on div "10 Million" at bounding box center [601, 591] width 124 height 34
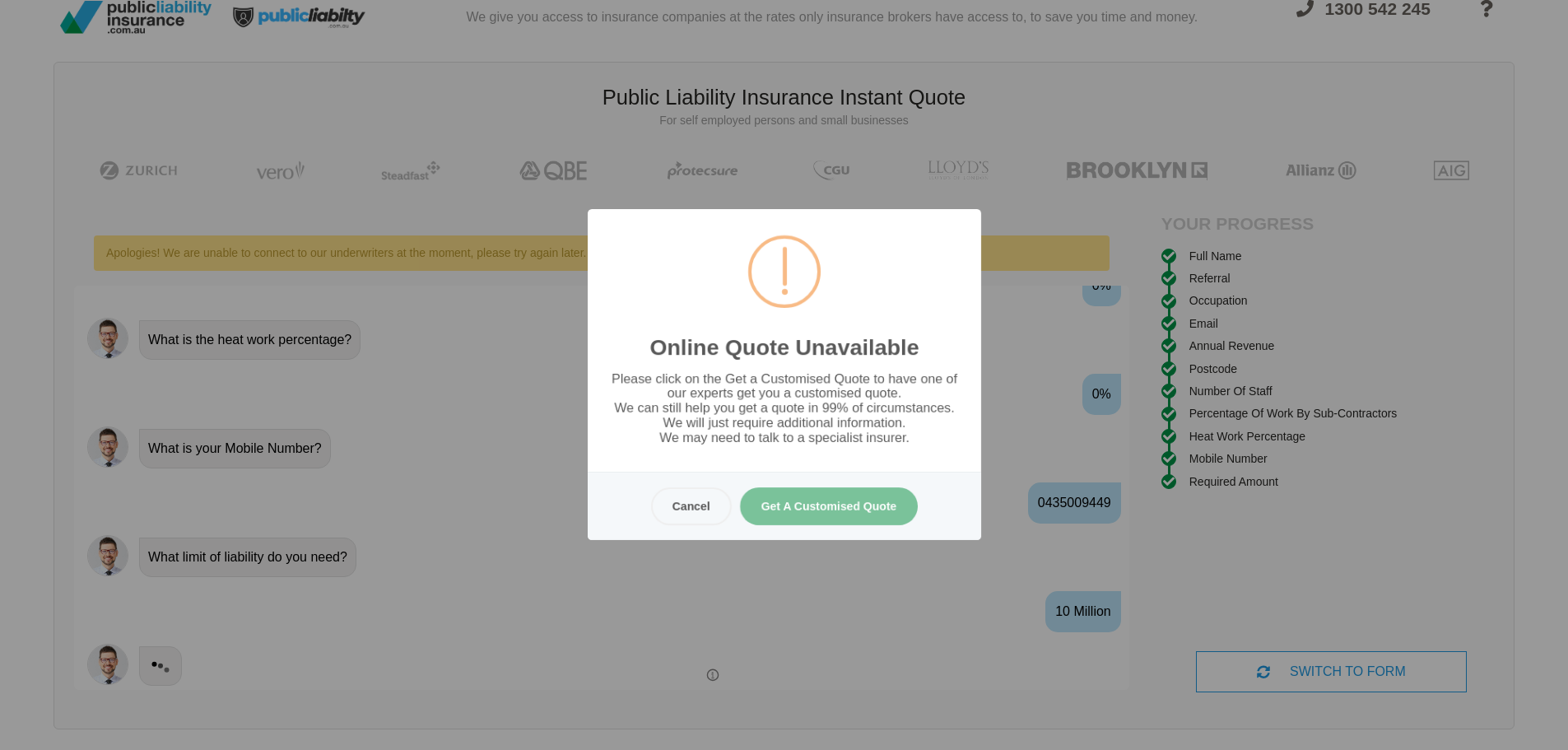
scroll to position [0, 0]
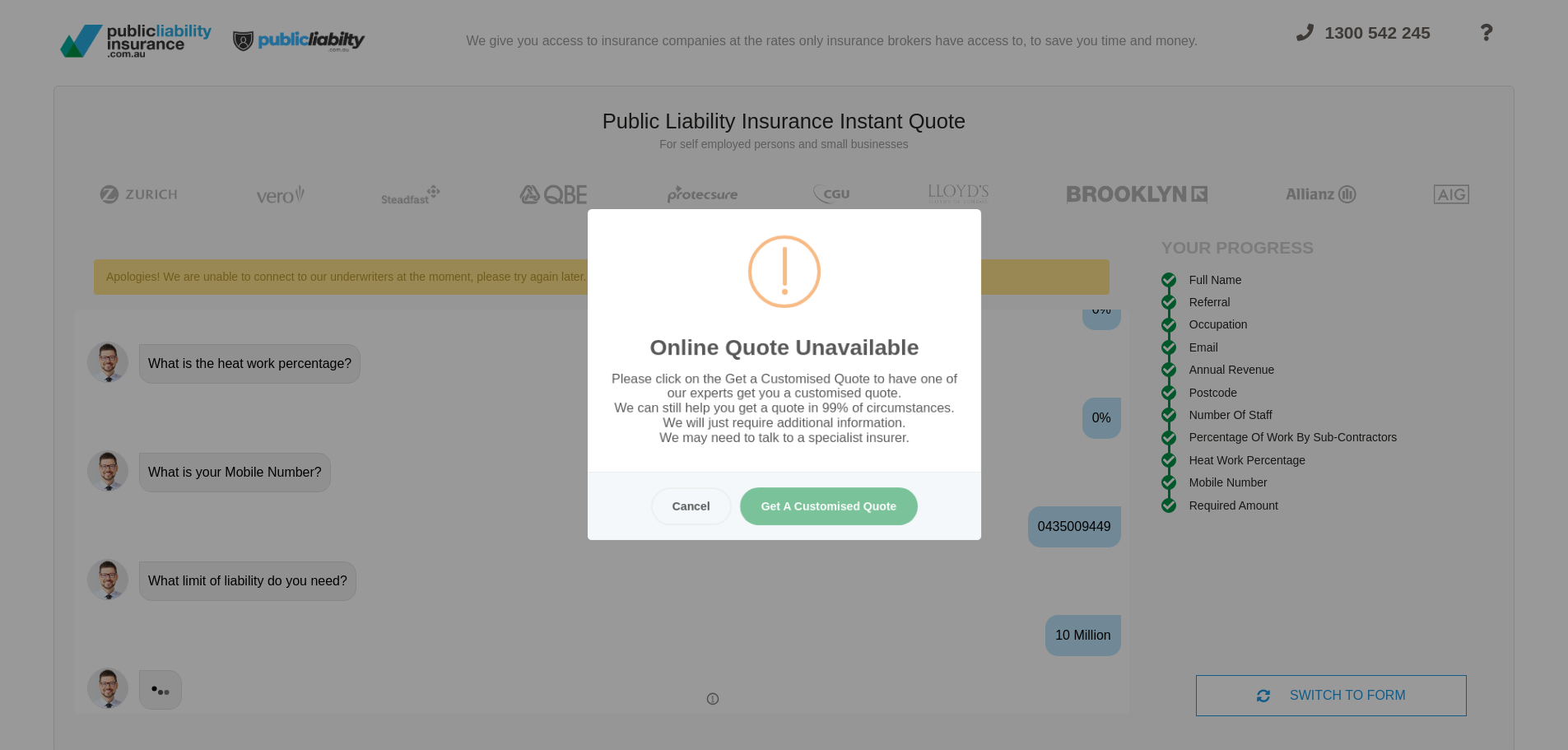
click at [806, 505] on button "Get A Customised Quote" at bounding box center [828, 506] width 178 height 38
